Goal: Obtain resource: Obtain resource

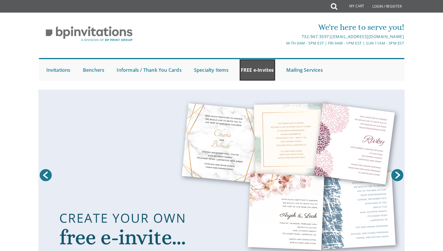
click at [252, 67] on link "FREE e-Invites" at bounding box center [257, 70] width 36 height 22
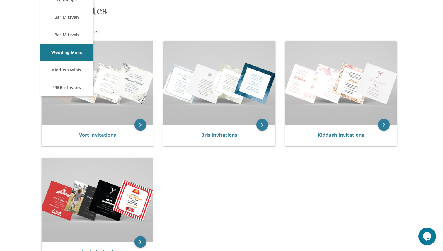
scroll to position [115, 0]
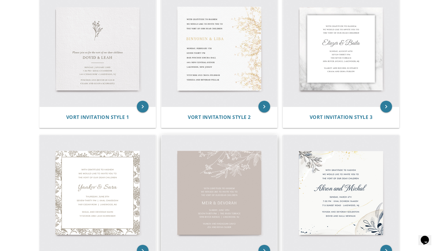
scroll to position [189, 0]
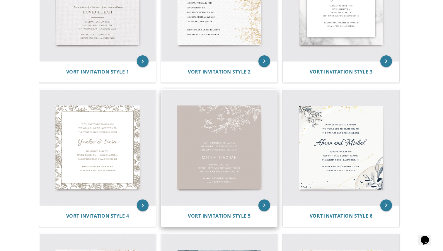
click at [207, 105] on img at bounding box center [219, 148] width 116 height 116
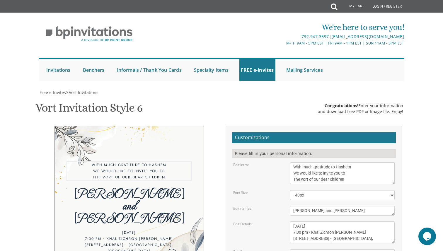
click at [339, 177] on textarea "With much gratitude to Hashem We would like to invite you to The vort of our de…" at bounding box center [342, 173] width 105 height 22
paste textarea "Yisborach We would like to invite you to The Pidyon Haben of our dear so"
type textarea "With much gratitude to [PERSON_NAME] We would like to invite you to The Pidyon …"
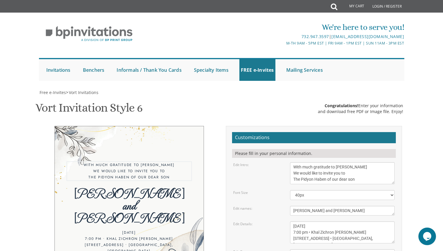
click at [308, 214] on textarea "Ahron and Michal" at bounding box center [342, 211] width 105 height 10
paste textarea "Mordechai"
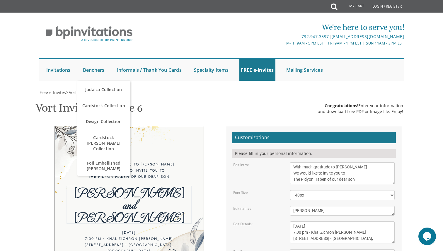
type textarea "Mordechai"
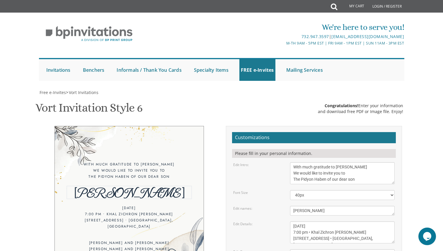
scroll to position [61, 0]
click at [324, 221] on textarea "Sunday, March 6th 7:00 pm • Khal Zichron Yaakov 715 Sunset Road • Lakewood, NJ" at bounding box center [342, 232] width 105 height 22
paste textarea "Thursday, October 16 Mincha 4:00 PM | Pidyon Haben 4:30 PM 1539 Livonia Ave | L…"
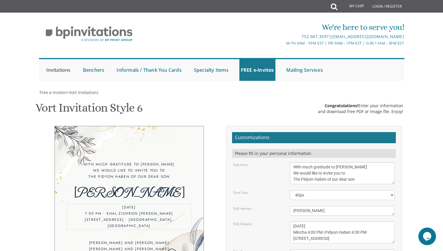
type textarea "Thursday, October 16 Mincha 4:00 PM | Pidyon Haben 4:30 PM 1539 Livonia Ave | L…"
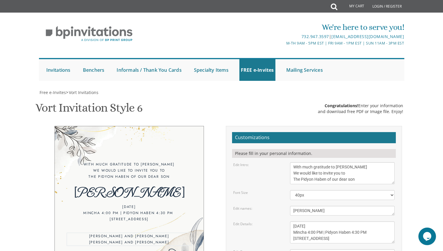
paste textarea "Nosson and Devorah Rozen Rabbi and Mrs. Dovid Akhamzadeh Dr. and Mrs. Etzmun Ro…"
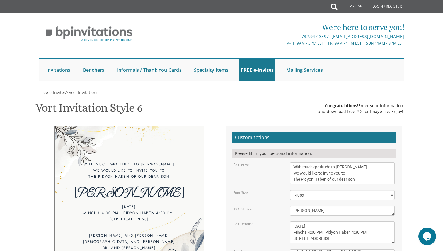
click at [182, 230] on div "With much gratitude to Hashem Yisborach We would like to invite you to The Pidy…" at bounding box center [222, 226] width 370 height 201
click at [168, 211] on div "With much gratitude to Hashem Yisborach We would like to invite you to The Pidy…" at bounding box center [222, 226] width 370 height 201
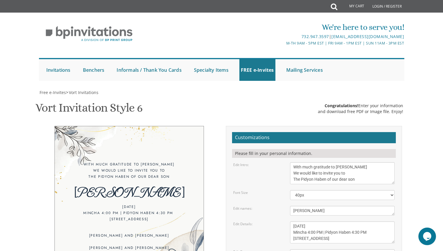
scroll to position [89, 0]
click at [189, 211] on div "With much gratitude to Hashem Yisborach We would like to invite you to The Pidy…" at bounding box center [222, 226] width 370 height 201
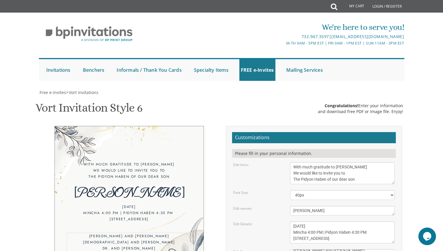
scroll to position [10, 0]
click at [159, 201] on div "With much gratitude to Hashem Yisborach We would like to invite you to The Pidy…" at bounding box center [222, 226] width 370 height 201
click at [185, 218] on div "With much gratitude to Hashem Yisborach We would like to invite you to The Pidy…" at bounding box center [222, 226] width 370 height 201
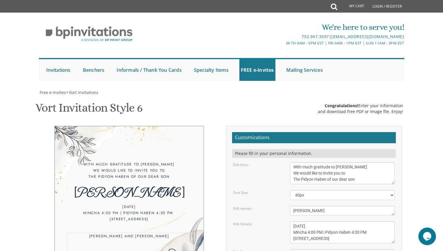
scroll to position [8, 0]
click at [197, 205] on div "With much gratitude to Hashem Yisborach We would like to invite you to The Pidy…" at bounding box center [222, 226] width 370 height 201
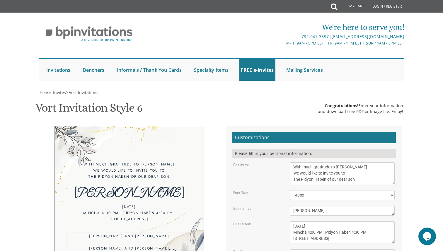
type textarea "Nosson and Devorah Rozen Rabbi and Mrs. Dovid Akhamzadeh Dr. and Mrs. Etzmun Ro…"
click at [124, 227] on div "With much gratitude to Hashem Yisborach We would like to invite you to The Pidy…" at bounding box center [222, 226] width 370 height 201
type input "debakham@gmail.com"
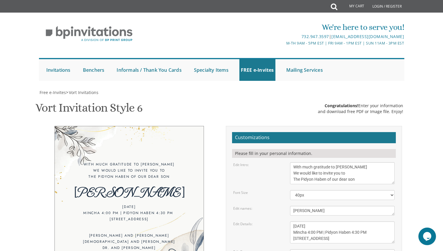
click at [318, 147] on form "Customizations Please fill in your personal information. Edit Intro: With much …" at bounding box center [314, 224] width 164 height 185
click at [320, 206] on textarea "Ahron and Michal" at bounding box center [342, 211] width 105 height 10
click at [393, 206] on textarea "Ahron and Michal" at bounding box center [342, 211] width 105 height 10
click at [391, 206] on textarea "Ahron and Michal" at bounding box center [342, 211] width 105 height 10
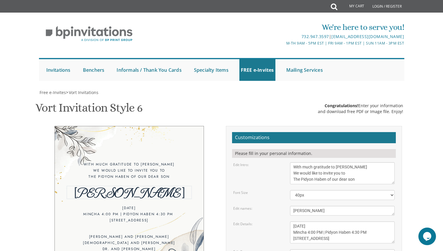
scroll to position [100, 0]
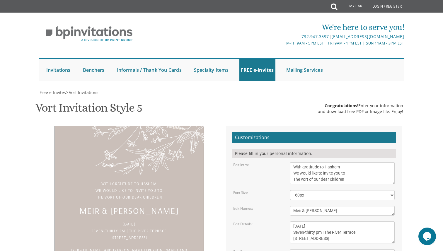
click at [303, 168] on textarea "With gratitude to Hashem We would like to invite you to The vort of our dear ch…" at bounding box center [342, 173] width 105 height 22
click at [365, 169] on textarea "With gratitude to Hashem We would like to invite you to The vort of our dear ch…" at bounding box center [342, 173] width 105 height 22
click at [244, 202] on form "Customizations Please fill in your personal information. Edit Intro: With grati…" at bounding box center [314, 224] width 164 height 185
click at [304, 181] on textarea "With gratitude to Hashem We would like to invite you to The vort of our dear ch…" at bounding box center [342, 173] width 105 height 22
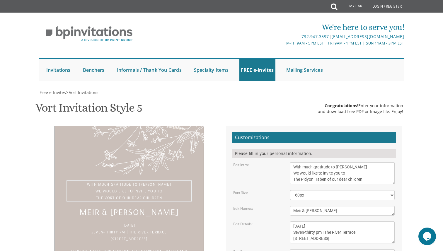
click at [358, 179] on textarea "With gratitude to Hashem We would like to invite you to The vort of our dear ch…" at bounding box center [342, 173] width 105 height 22
type textarea "With much gratitude to Hashem Yisborach We would like to invite you to The Pidy…"
click at [319, 212] on textarea "Meir & Devorah" at bounding box center [342, 211] width 105 height 10
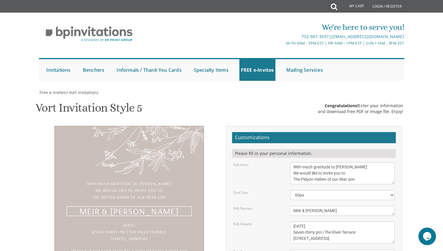
type textarea "O"
type textarea "Mordechai"
click at [321, 228] on textarea "Sunday, June 12 Seven-thirty pm | The River Terrace 1094 River Avenue | Lakewoo…" at bounding box center [342, 232] width 105 height 22
click at [305, 221] on textarea "Sunday, June 12 Seven-thirty pm | The River Terrace 1094 River Avenue | Lakewoo…" at bounding box center [342, 232] width 105 height 22
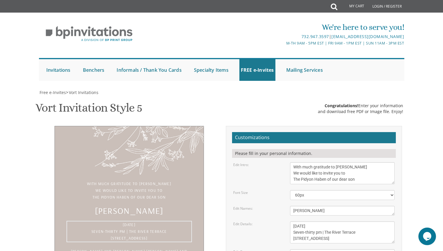
click at [305, 221] on textarea "Sunday, June 12 Seven-thirty pm | The River Terrace 1094 River Avenue | Lakewoo…" at bounding box center [342, 232] width 105 height 22
click at [319, 221] on textarea "Sunday, June 12 Seven-thirty pm | The River Terrace 1094 River Avenue | Lakewoo…" at bounding box center [342, 232] width 105 height 22
click at [331, 221] on textarea "Sunday, June 12 Seven-thirty pm | The River Terrace 1094 River Avenue | Lakewoo…" at bounding box center [342, 232] width 105 height 22
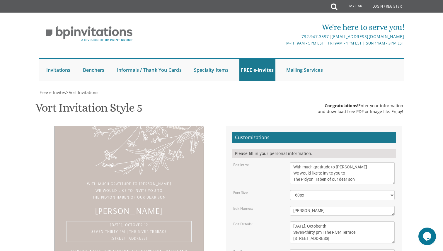
click at [316, 221] on textarea "Sunday, June 12 Seven-thirty pm | The River Terrace 1094 River Avenue | Lakewoo…" at bounding box center [342, 232] width 105 height 22
click at [333, 221] on textarea "Sunday, June 12 Seven-thirty pm | The River Terrace 1094 River Avenue | Lakewoo…" at bounding box center [342, 232] width 105 height 22
click at [331, 221] on textarea "Sunday, June 12 Seven-thirty pm | The River Terrace 1094 River Avenue | Lakewoo…" at bounding box center [342, 232] width 105 height 22
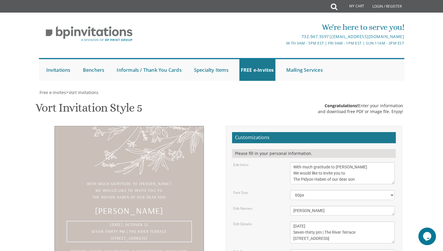
click at [323, 221] on textarea "Sunday, June 12 Seven-thirty pm | The River Terrace 1094 River Avenue | Lakewoo…" at bounding box center [342, 232] width 105 height 22
drag, startPoint x: 324, startPoint y: 183, endPoint x: 280, endPoint y: 183, distance: 43.6
click at [280, 221] on div "Edit Details: Sunday, June 12 Seven-thirty pm | The River Terrace 1094 River Av…" at bounding box center [314, 232] width 170 height 22
drag, startPoint x: 320, startPoint y: 183, endPoint x: 364, endPoint y: 183, distance: 43.6
click at [364, 221] on textarea "Sunday, June 12 Seven-thirty pm | The River Terrace 1094 River Avenue | Lakewoo…" at bounding box center [342, 232] width 105 height 22
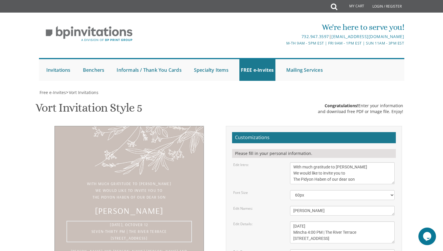
drag, startPoint x: 367, startPoint y: 183, endPoint x: 330, endPoint y: 183, distance: 36.6
click at [330, 221] on textarea "Sunday, June 12 Seven-thirty pm | The River Terrace 1094 River Avenue | Lakewoo…" at bounding box center [342, 232] width 105 height 22
drag, startPoint x: 356, startPoint y: 189, endPoint x: 250, endPoint y: 189, distance: 106.3
click at [250, 221] on div "Edit Details: Sunday, June 12 Seven-thirty pm | The River Terrace 1094 River Av…" at bounding box center [314, 232] width 170 height 22
click at [327, 221] on textarea "Sunday, June 12 Seven-thirty pm | The River Terrace 1094 River Avenue | Lakewoo…" at bounding box center [342, 232] width 105 height 22
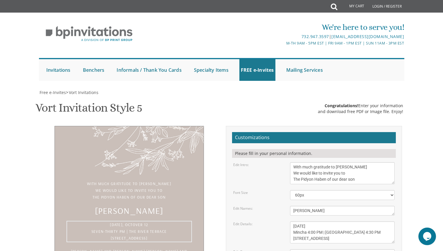
drag, startPoint x: 328, startPoint y: 189, endPoint x: 293, endPoint y: 189, distance: 35.4
click at [293, 221] on textarea "Sunday, June 12 Seven-thirty pm | The River Terrace 1094 River Avenue | Lakewoo…" at bounding box center [342, 232] width 105 height 22
click at [337, 221] on textarea "Sunday, June 12 Seven-thirty pm | The River Terrace 1094 River Avenue | Lakewoo…" at bounding box center [342, 232] width 105 height 22
click at [356, 221] on textarea "Sunday, June 12 Seven-thirty pm | The River Terrace 1094 River Avenue | Lakewoo…" at bounding box center [342, 232] width 105 height 22
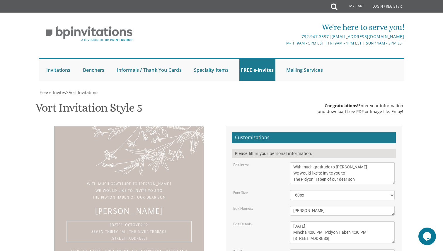
click at [356, 221] on textarea "Sunday, June 12 Seven-thirty pm | The River Terrace 1094 River Avenue | Lakewoo…" at bounding box center [342, 232] width 105 height 22
click at [359, 221] on textarea "Sunday, June 12 Seven-thirty pm | The River Terrace 1094 River Avenue | Lakewoo…" at bounding box center [342, 232] width 105 height 22
type textarea "Thursday, October 16 Mincha 4:00 PM | Pidyon Haben 4:30 PM 1539 Livonia Ave | L…"
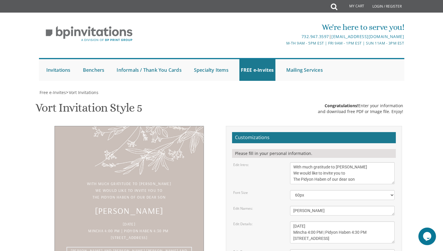
click at [157, 244] on div "With much gratitude to Hashem Yisborach We would like to invite you to The Pidy…" at bounding box center [222, 226] width 370 height 201
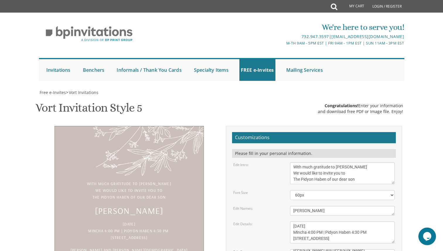
scroll to position [104, 0]
click at [307, 162] on textarea "With gratitude to Hashem We would like to invite you to The vort of our dear ch…" at bounding box center [342, 173] width 105 height 22
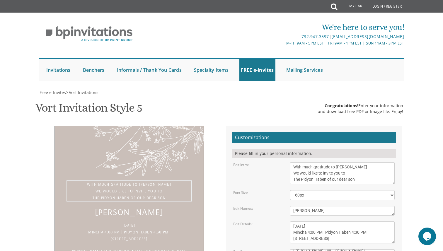
click at [307, 162] on textarea "With gratitude to Hashem We would like to invite you to The vort of our dear ch…" at bounding box center [342, 173] width 105 height 22
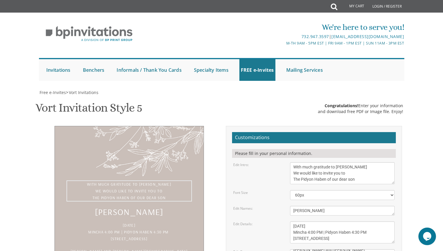
click at [309, 206] on textarea "Meir & Devorah" at bounding box center [342, 211] width 105 height 10
click at [316, 221] on textarea "Sunday, June 12 Seven-thirty pm | The River Terrace 1094 River Avenue | Lakewoo…" at bounding box center [342, 232] width 105 height 22
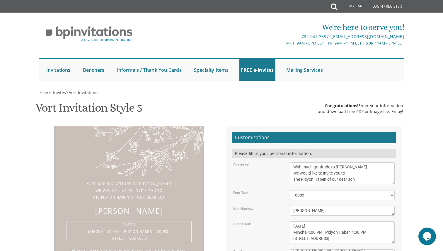
click at [316, 221] on textarea "Sunday, June 12 Seven-thirty pm | The River Terrace 1094 River Avenue | Lakewoo…" at bounding box center [342, 232] width 105 height 22
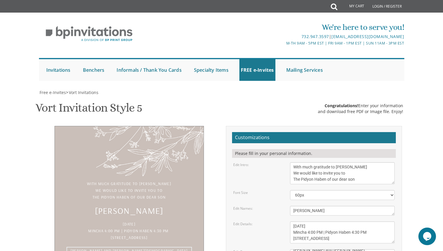
scroll to position [8, 0]
click at [107, 215] on div "With much gratitude to Hashem Yisborach We would like to invite you to The Pidy…" at bounding box center [222, 226] width 370 height 201
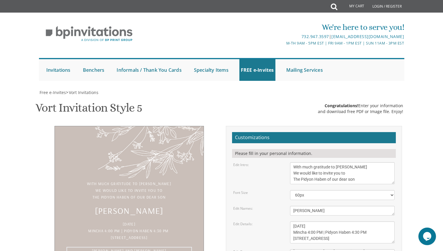
scroll to position [2, 0]
type textarea "Nosson and Devorah Rozen Rabbi and Mrs. Dovid Akhamzadeh Dr. and Mrs. Etzmun Ro…"
click at [332, 162] on textarea "With gratitude to Hashem We would like to invite you to The vort of our dear ch…" at bounding box center [342, 173] width 105 height 22
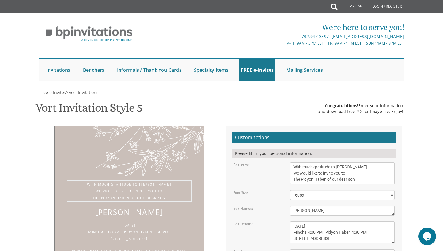
click at [306, 132] on form "Customizations Please fill in your personal information. Edit Intro: With grati…" at bounding box center [314, 224] width 164 height 185
click at [306, 206] on textarea "Meir & Devorah" at bounding box center [342, 211] width 105 height 10
click at [164, 216] on div "With much gratitude to Hashem Yisborach We would like to invite you to The Pidy…" at bounding box center [222, 226] width 370 height 201
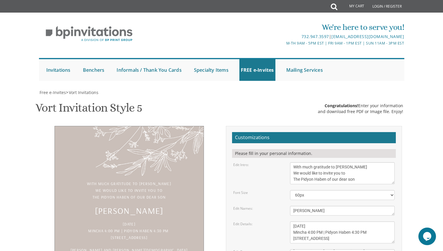
scroll to position [99, 0]
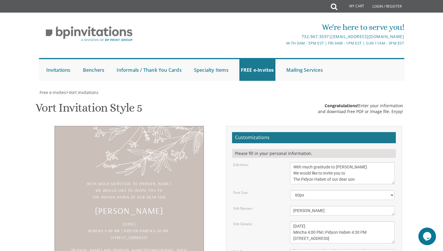
type input "debakham@gmail.com"
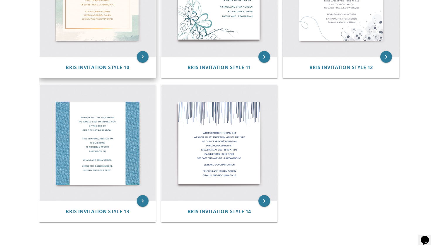
scroll to position [624, 0]
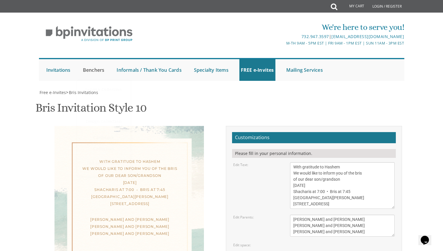
scroll to position [101, 0]
click at [341, 162] on textarea "With gratitude to Hashem We would like to inform you of the bris of our dear so…" at bounding box center [342, 185] width 105 height 47
paste textarea "much gratitude to [PERSON_NAME] We would like to invite you to The Pidyon Haben…"
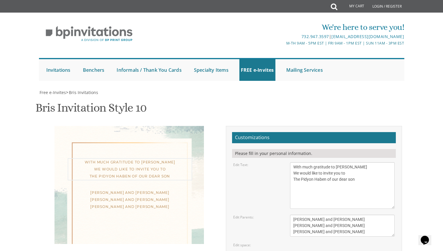
paste textarea "[PERSON_NAME]"
click at [162, 126] on div "With much gratitude to [PERSON_NAME] We would like to invite you to The Pidyon …" at bounding box center [128, 188] width 149 height 124
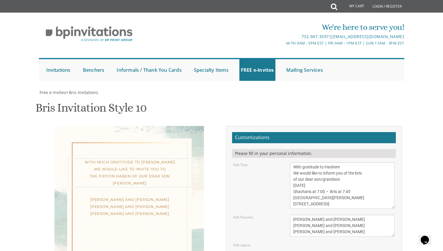
type textarea "With gratitude to Hashem We would like to inform you of the bris of our dear so…"
click at [152, 165] on div "With much gratitude to [PERSON_NAME] We would like to invite you to The Pidyon …" at bounding box center [128, 188] width 149 height 125
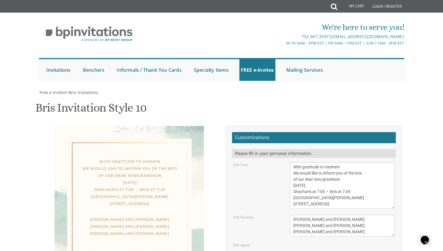
scroll to position [0, 0]
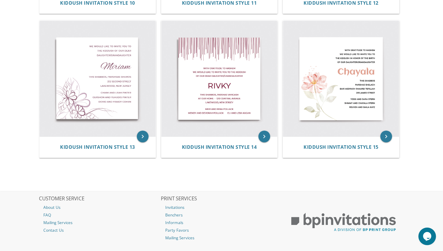
scroll to position [683, 0]
